Goal: Information Seeking & Learning: Learn about a topic

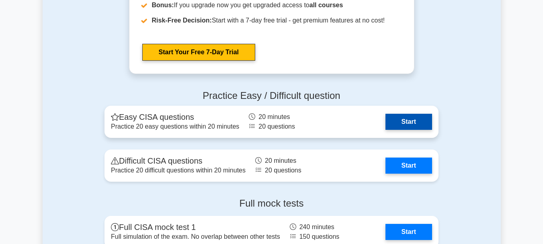
click at [411, 126] on link "Start" at bounding box center [408, 122] width 47 height 16
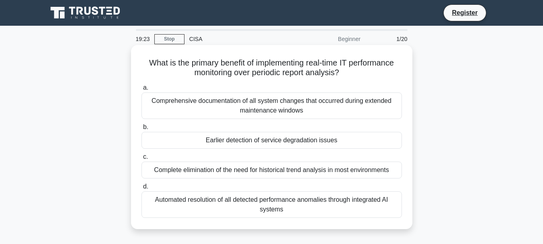
click at [252, 203] on div "Automated resolution of all detected performance anomalies through integrated A…" at bounding box center [271, 204] width 260 height 27
click at [141, 189] on input "d. Automated resolution of all detected performance anomalies through integrate…" at bounding box center [141, 186] width 0 height 5
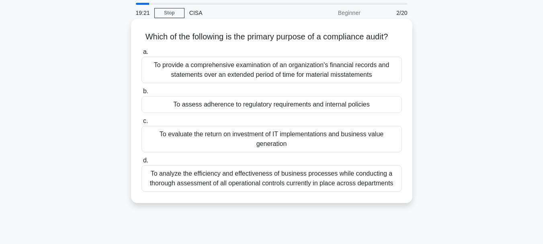
scroll to position [40, 0]
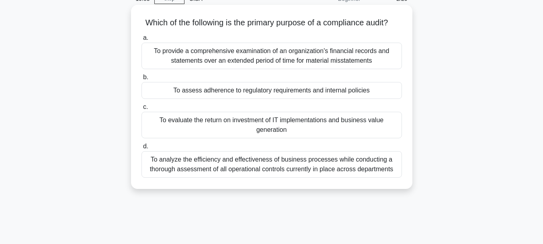
click at [271, 178] on div "To analyze the efficiency and effectiveness of business processes while conduct…" at bounding box center [271, 164] width 260 height 27
click at [141, 149] on input "d. To analyze the efficiency and effectiveness of business processes while cond…" at bounding box center [141, 146] width 0 height 5
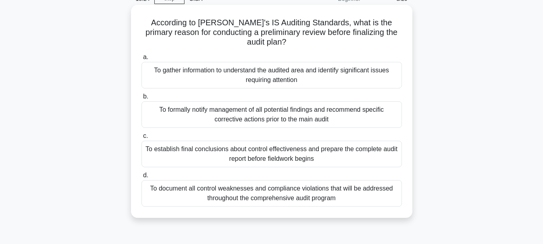
click at [250, 182] on div "To document all control weaknesses and compliance violations that will be addre…" at bounding box center [271, 193] width 260 height 27
click at [141, 178] on input "d. To document all control weaknesses and compliance violations that will be ad…" at bounding box center [141, 175] width 0 height 5
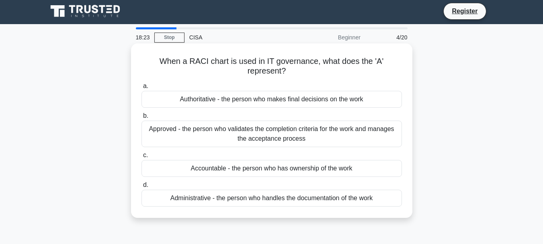
scroll to position [0, 0]
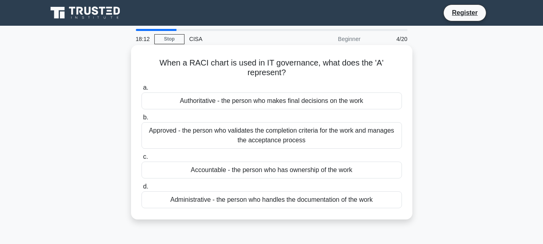
click at [331, 170] on div "Accountable - the person who has ownership of the work" at bounding box center [271, 170] width 260 height 17
click at [141, 160] on input "c. Accountable - the person who has ownership of the work" at bounding box center [141, 156] width 0 height 5
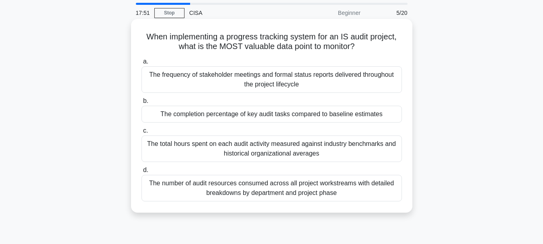
scroll to position [40, 0]
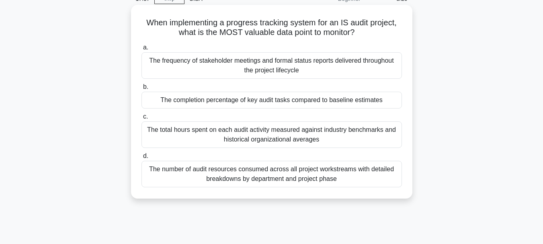
click at [274, 178] on div "The number of audit resources consumed across all project workstreams with deta…" at bounding box center [271, 174] width 260 height 27
click at [141, 159] on input "d. The number of audit resources consumed across all project workstreams with d…" at bounding box center [141, 156] width 0 height 5
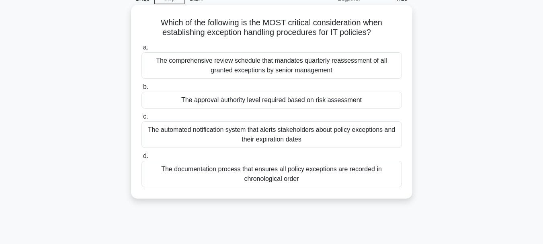
scroll to position [0, 0]
